Goal: Browse casually: Explore the website without a specific task or goal

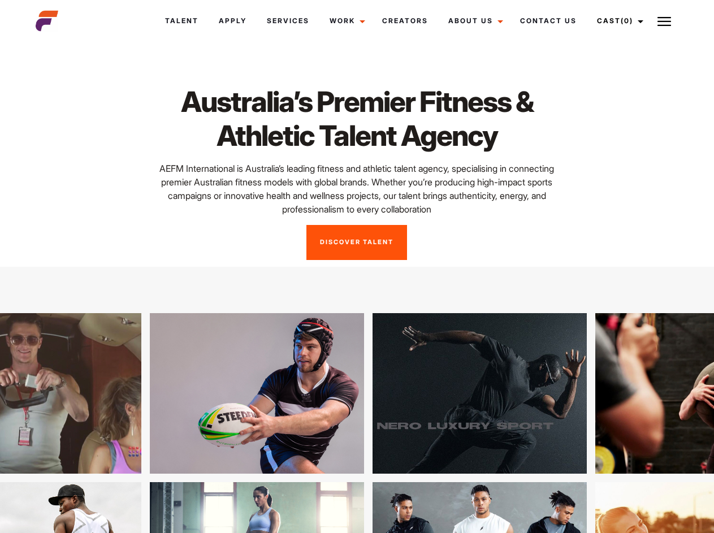
click at [617, 21] on link "Cast (0)" at bounding box center [618, 21] width 63 height 31
click at [664, 21] on img at bounding box center [665, 22] width 14 height 14
